Goal: Task Accomplishment & Management: Manage account settings

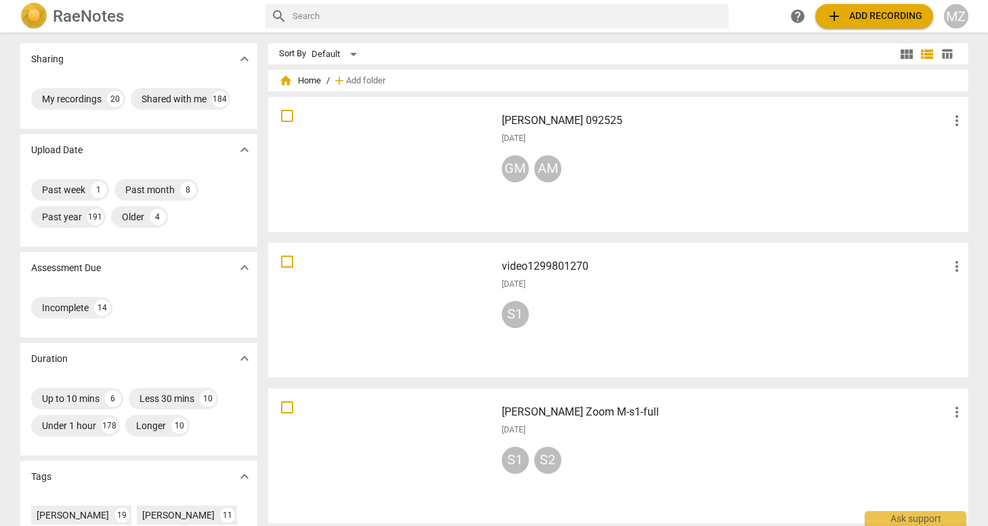
click at [111, 16] on h2 "RaeNotes" at bounding box center [88, 16] width 71 height 19
click at [98, 16] on h2 "RaeNotes" at bounding box center [88, 16] width 71 height 19
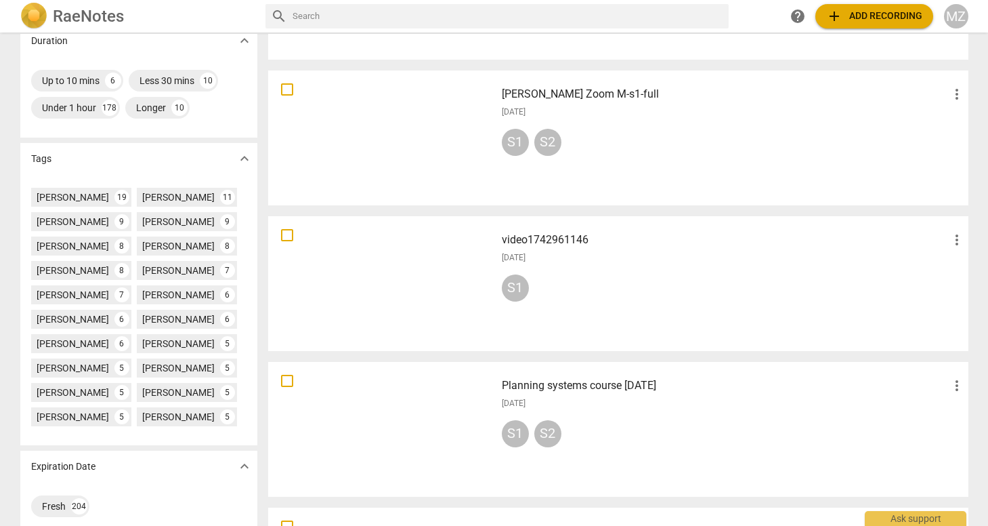
scroll to position [316, 0]
click at [958, 16] on div "MZ" at bounding box center [956, 16] width 24 height 24
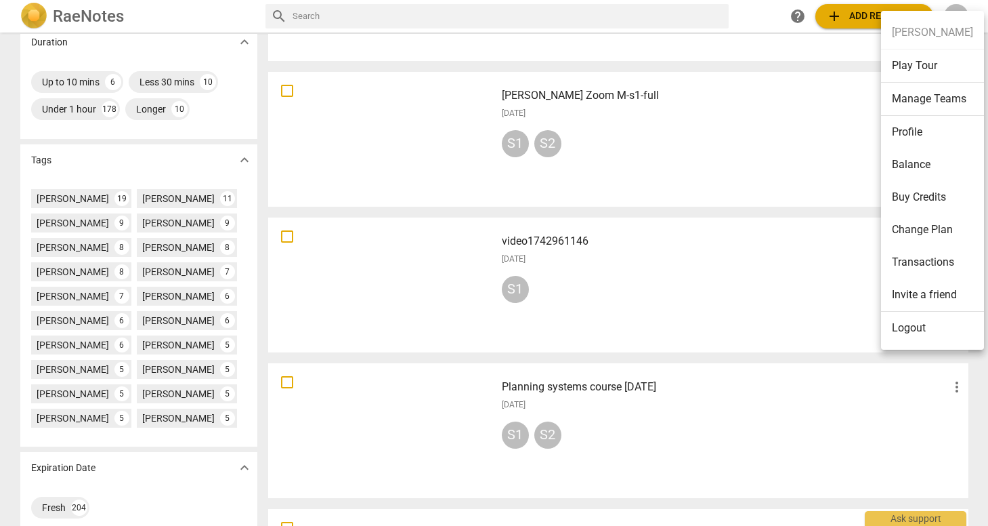
click at [919, 97] on li "Manage Teams" at bounding box center [932, 99] width 103 height 33
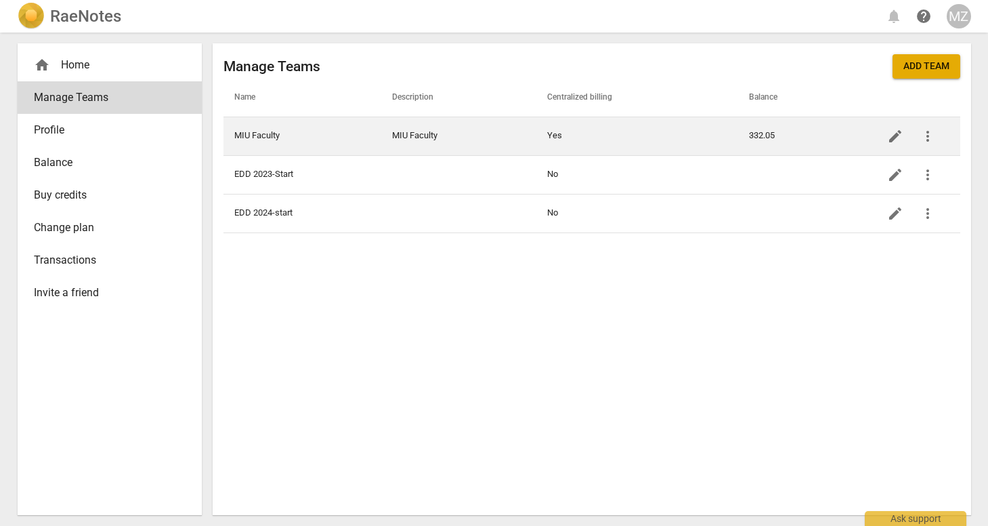
click at [293, 135] on td "MIU Faculty" at bounding box center [302, 135] width 158 height 39
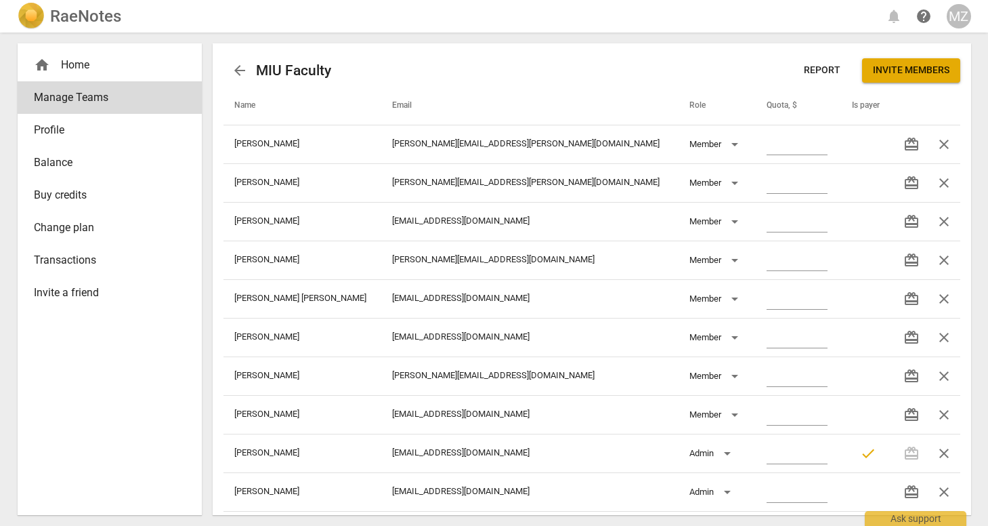
click at [901, 69] on span "Invite members" at bounding box center [911, 71] width 77 height 14
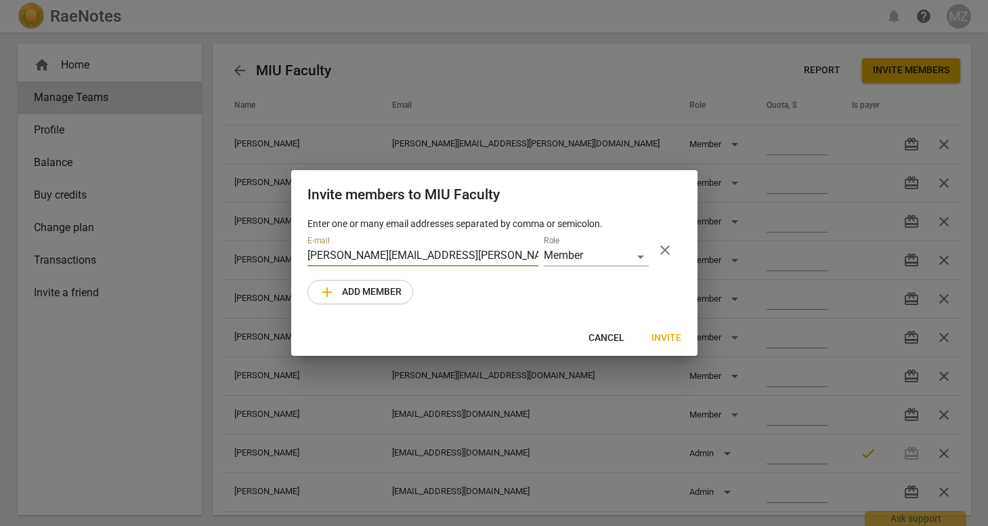
type input "[PERSON_NAME][EMAIL_ADDRESS][PERSON_NAME][DOMAIN_NAME]"
click at [366, 289] on span "add Add member" at bounding box center [360, 292] width 83 height 16
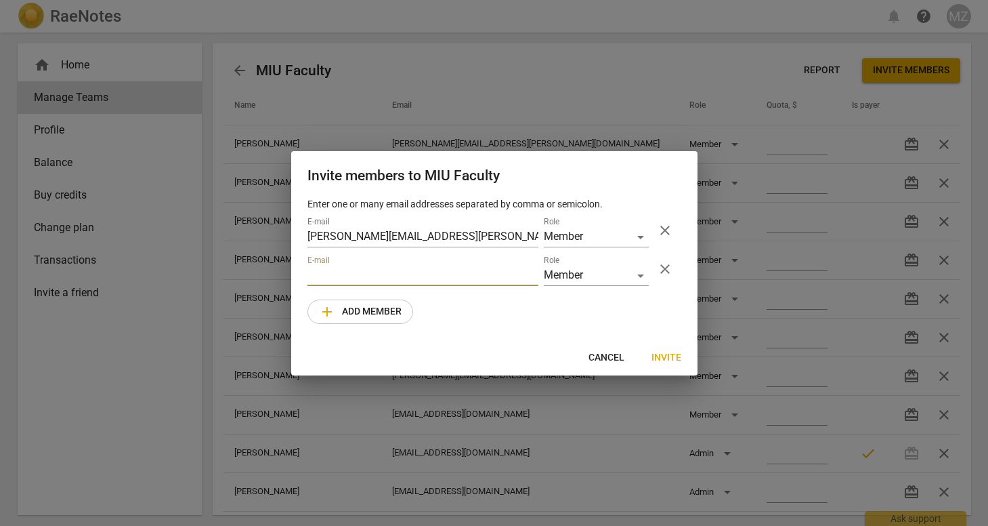
click at [668, 356] on span "Invite" at bounding box center [667, 358] width 30 height 14
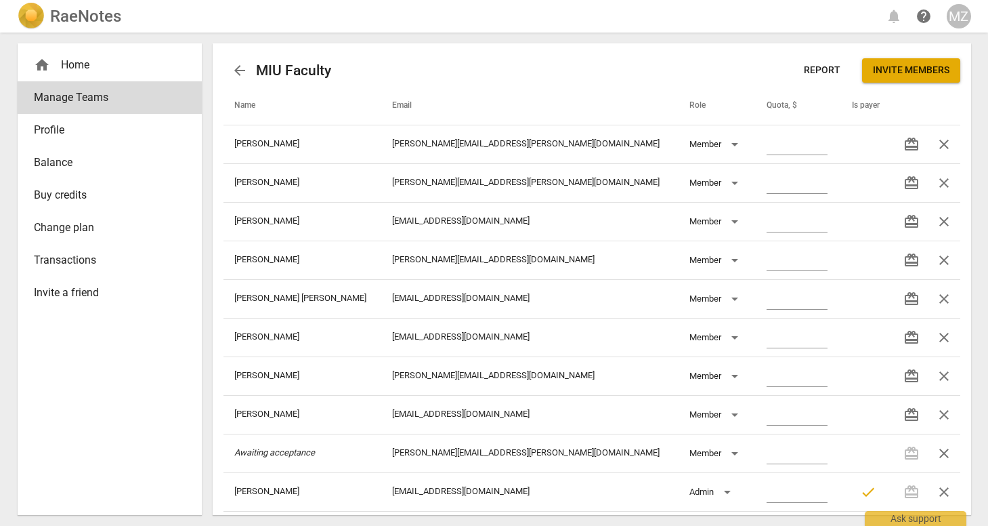
click at [888, 64] on span "Invite members" at bounding box center [911, 71] width 77 height 14
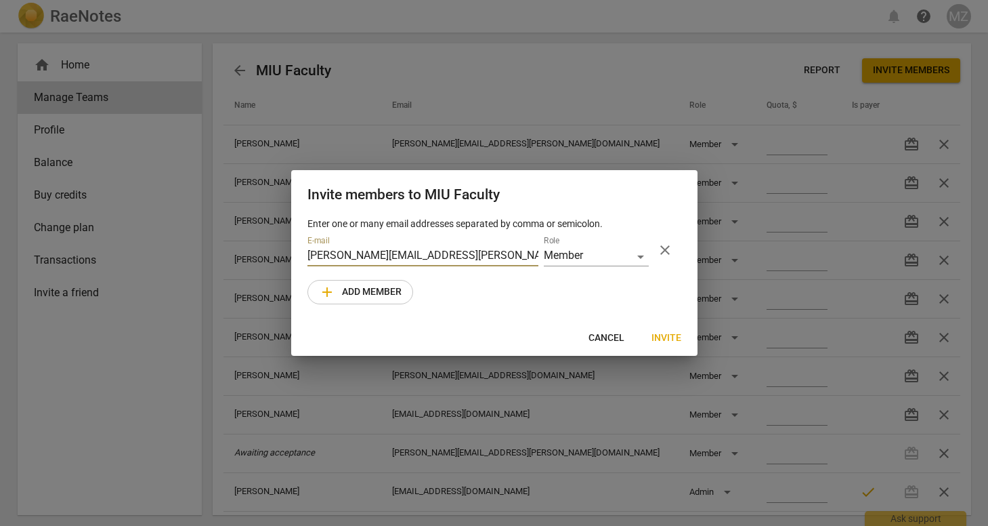
type input "[PERSON_NAME][EMAIL_ADDRESS][PERSON_NAME][DOMAIN_NAME]"
click at [668, 337] on span "Invite" at bounding box center [667, 338] width 30 height 14
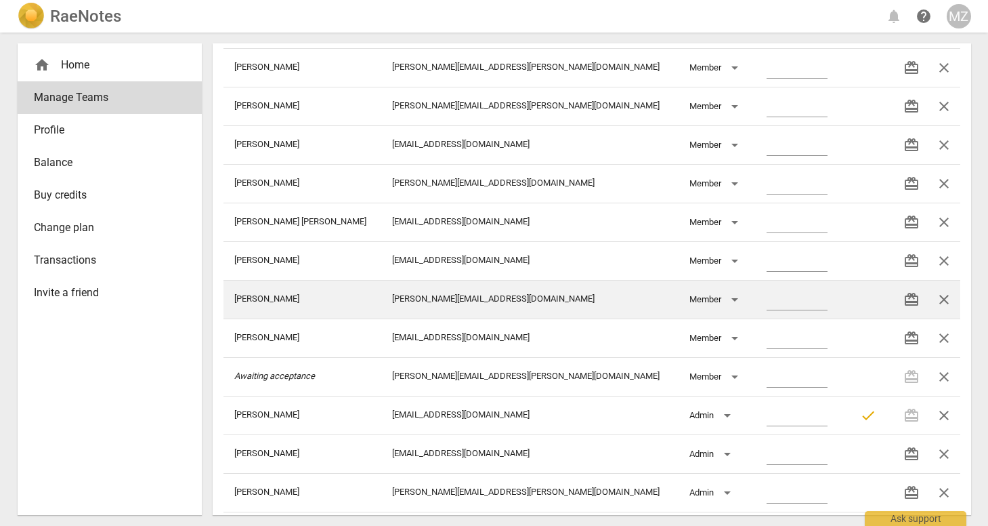
scroll to position [79, 0]
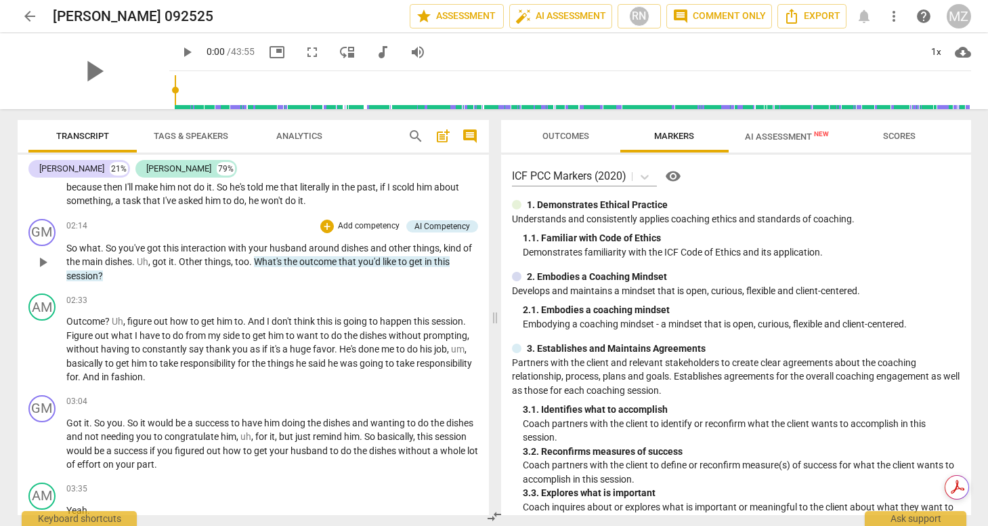
scroll to position [603, 0]
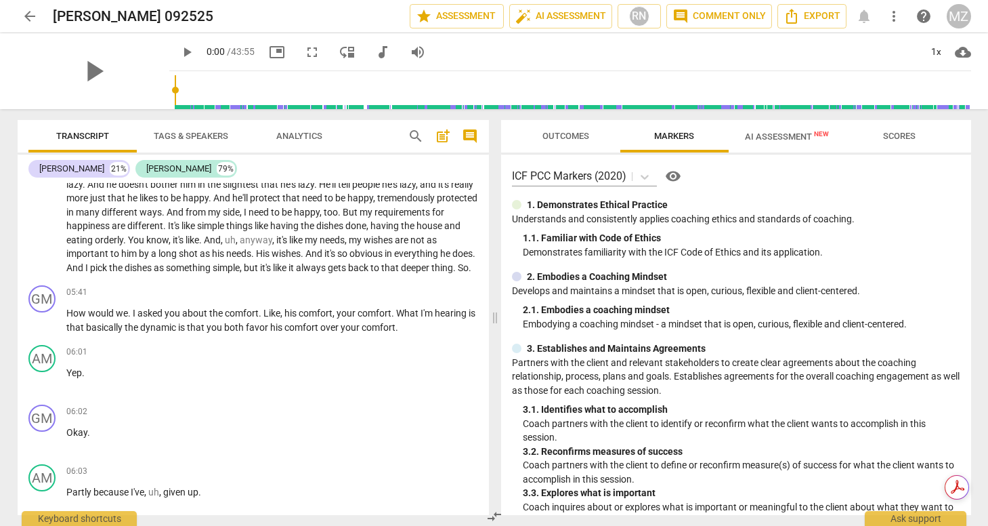
click at [238, 385] on div "GM play_arrow pause 00:00 + Add competency keyboard_arrow_right Get that note .…" at bounding box center [253, 349] width 471 height 332
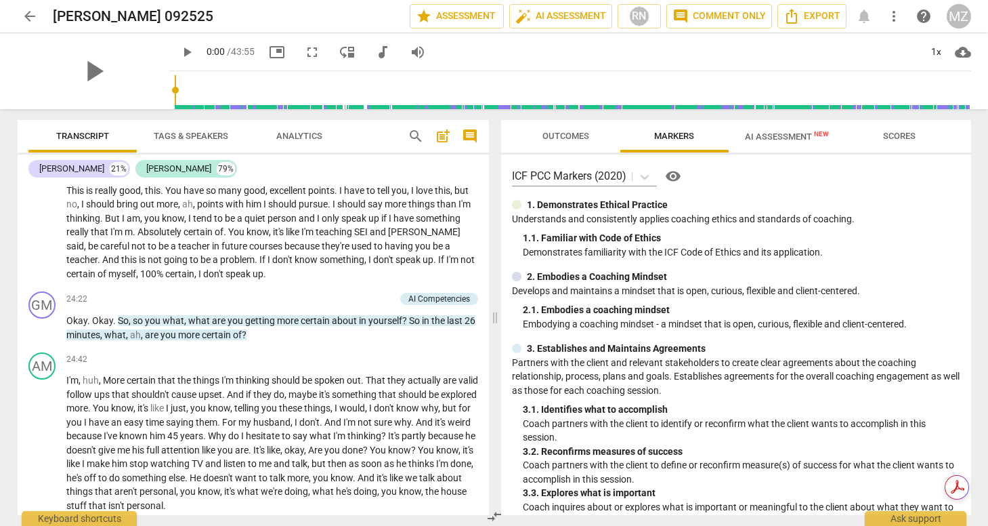
scroll to position [6640, 0]
